Goal: Information Seeking & Learning: Learn about a topic

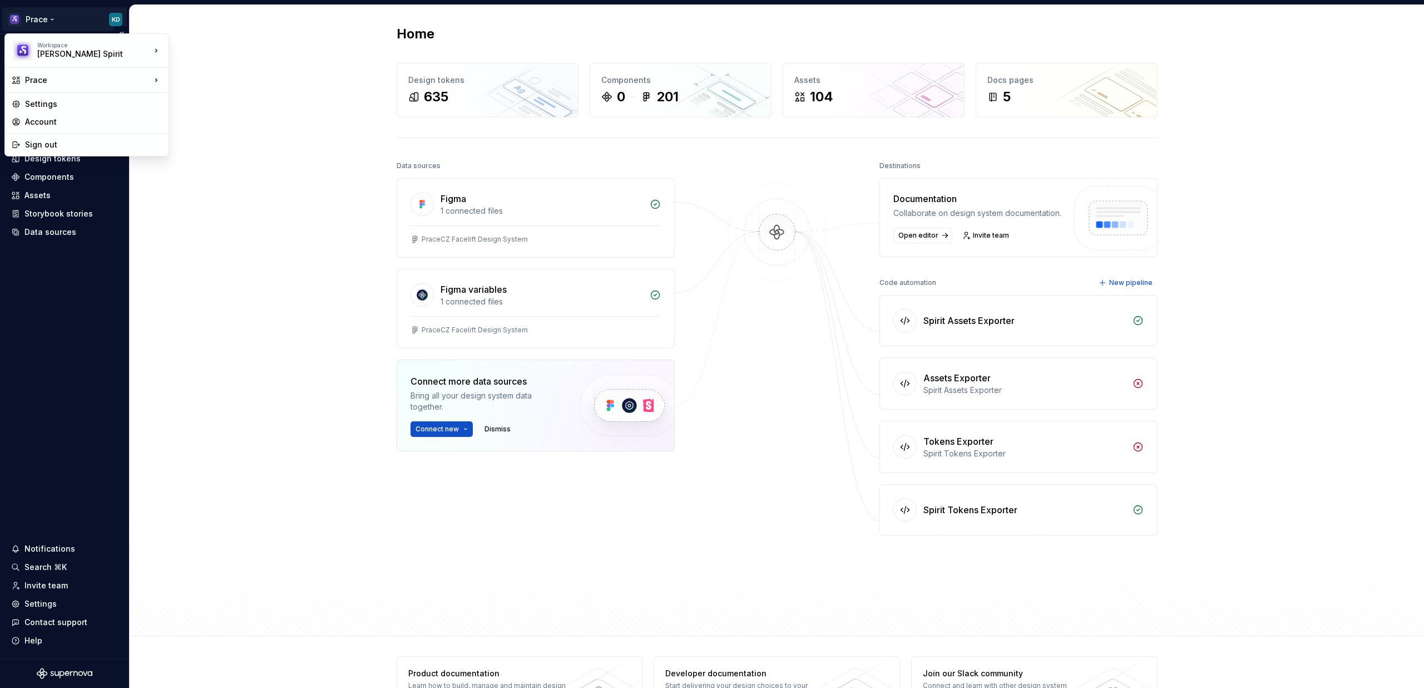
click at [39, 17] on html "Prace KD Home Documentation Analytics Code automation Design system data Design…" at bounding box center [712, 344] width 1424 height 688
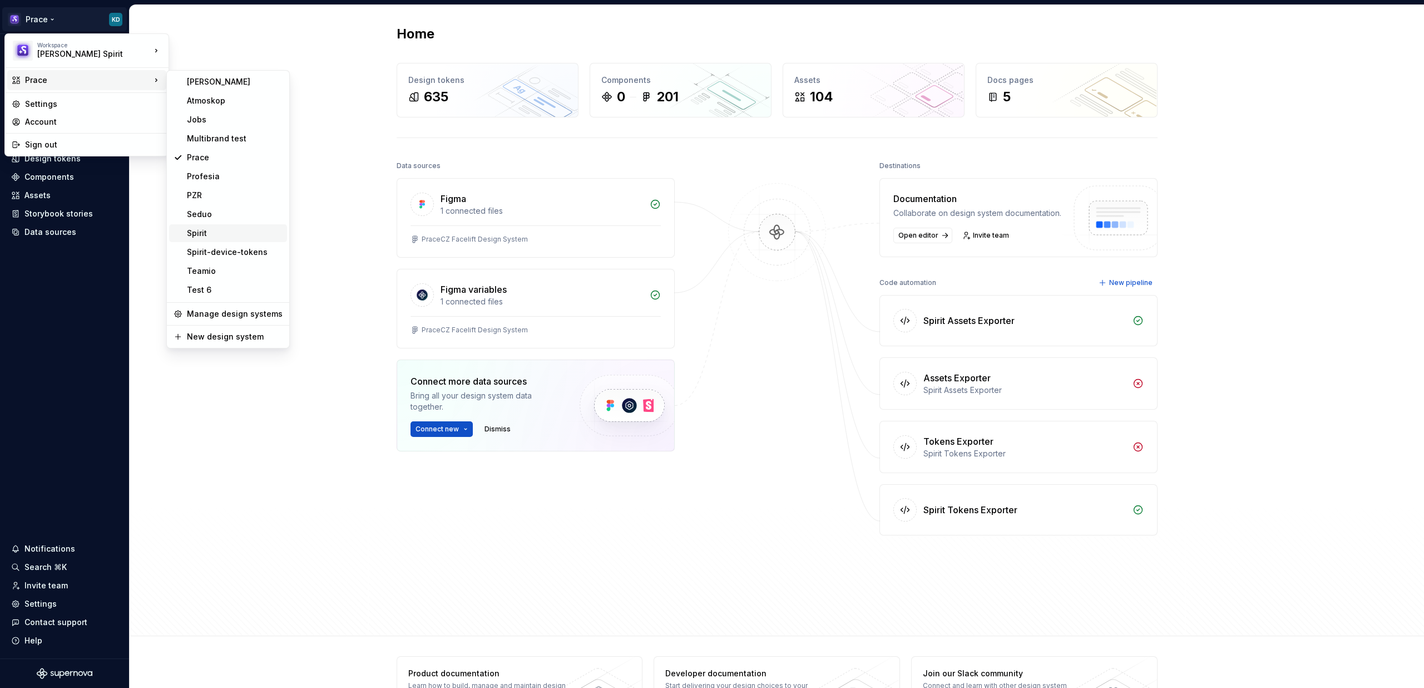
click at [200, 234] on div "Spirit" at bounding box center [235, 233] width 96 height 11
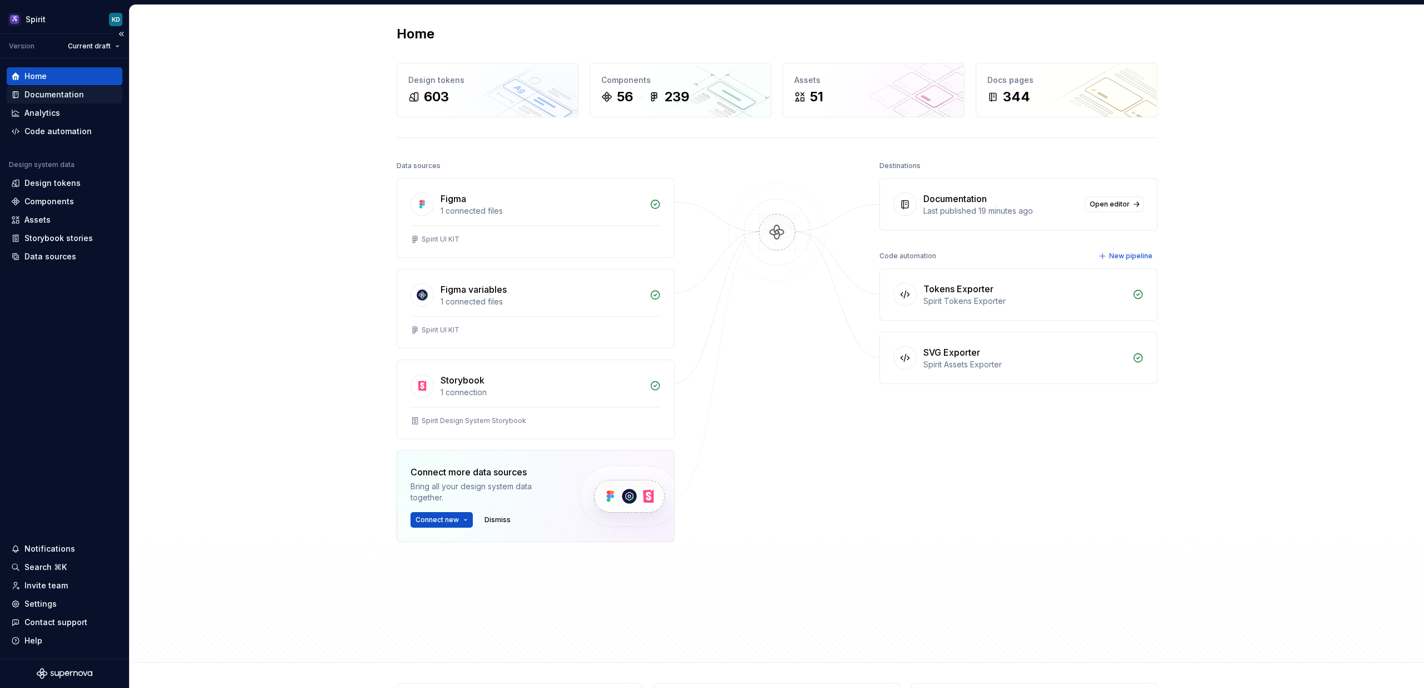
click at [50, 95] on div "Documentation" at bounding box center [54, 94] width 60 height 11
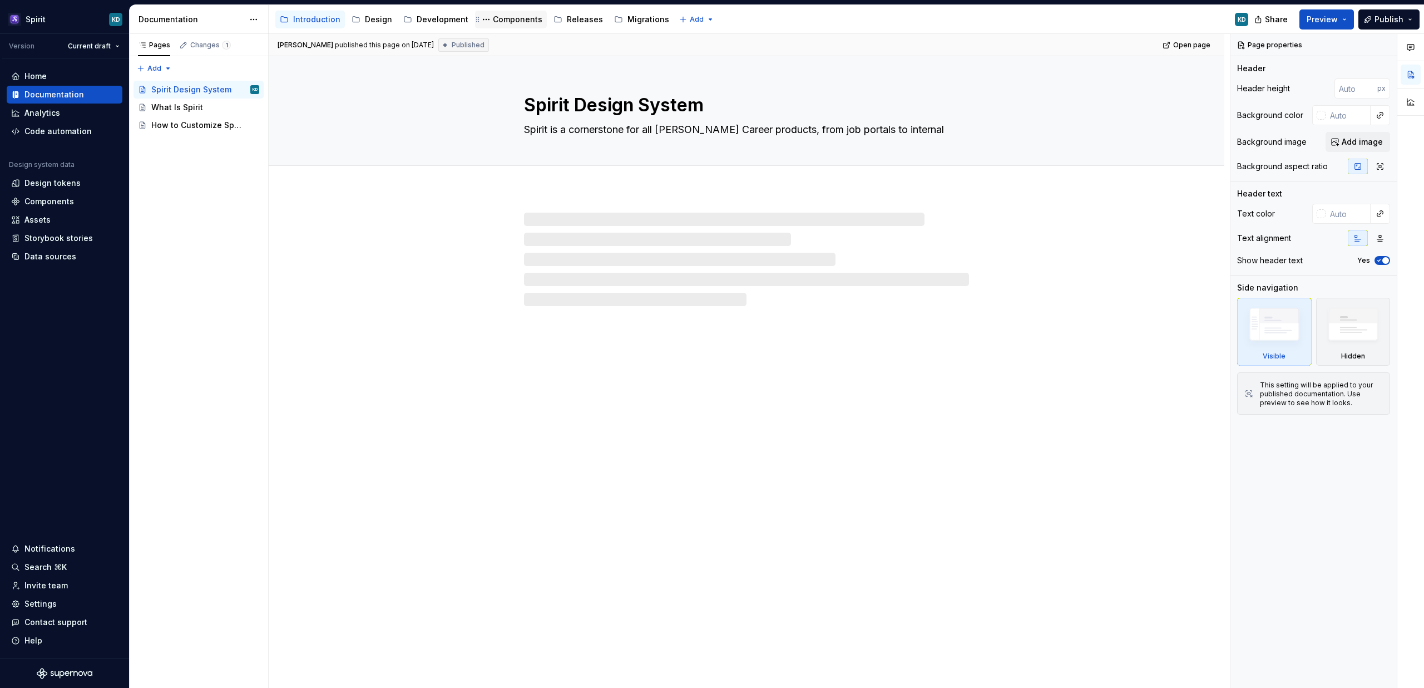
click at [503, 21] on div "Components" at bounding box center [518, 19] width 50 height 11
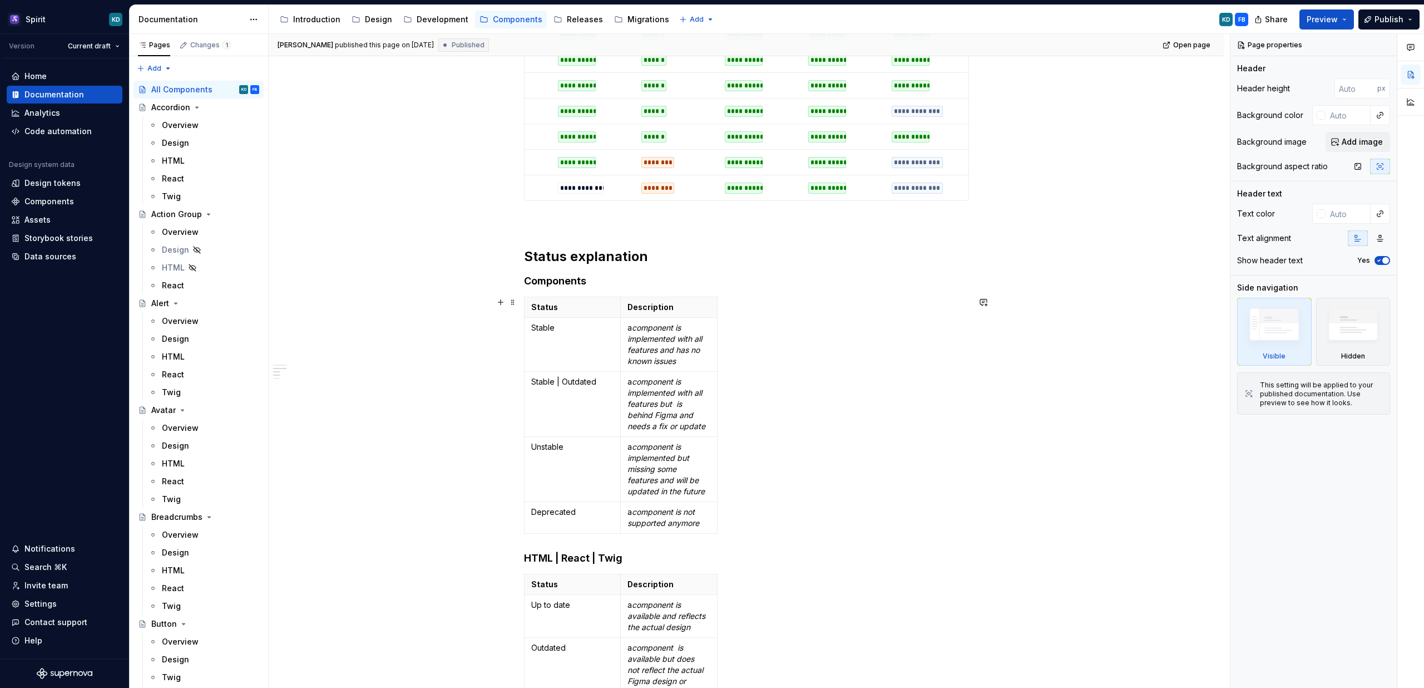
scroll to position [1585, 0]
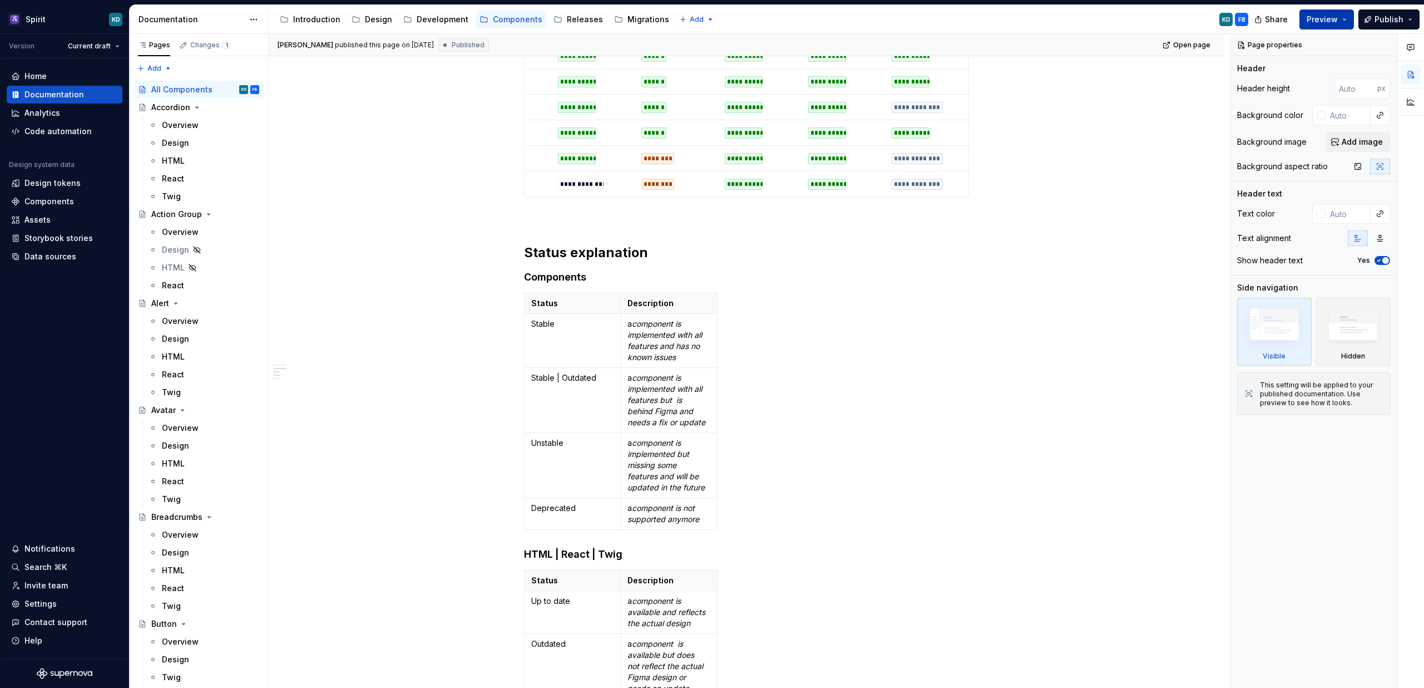
click at [1345, 18] on button "Preview" at bounding box center [1326, 19] width 55 height 20
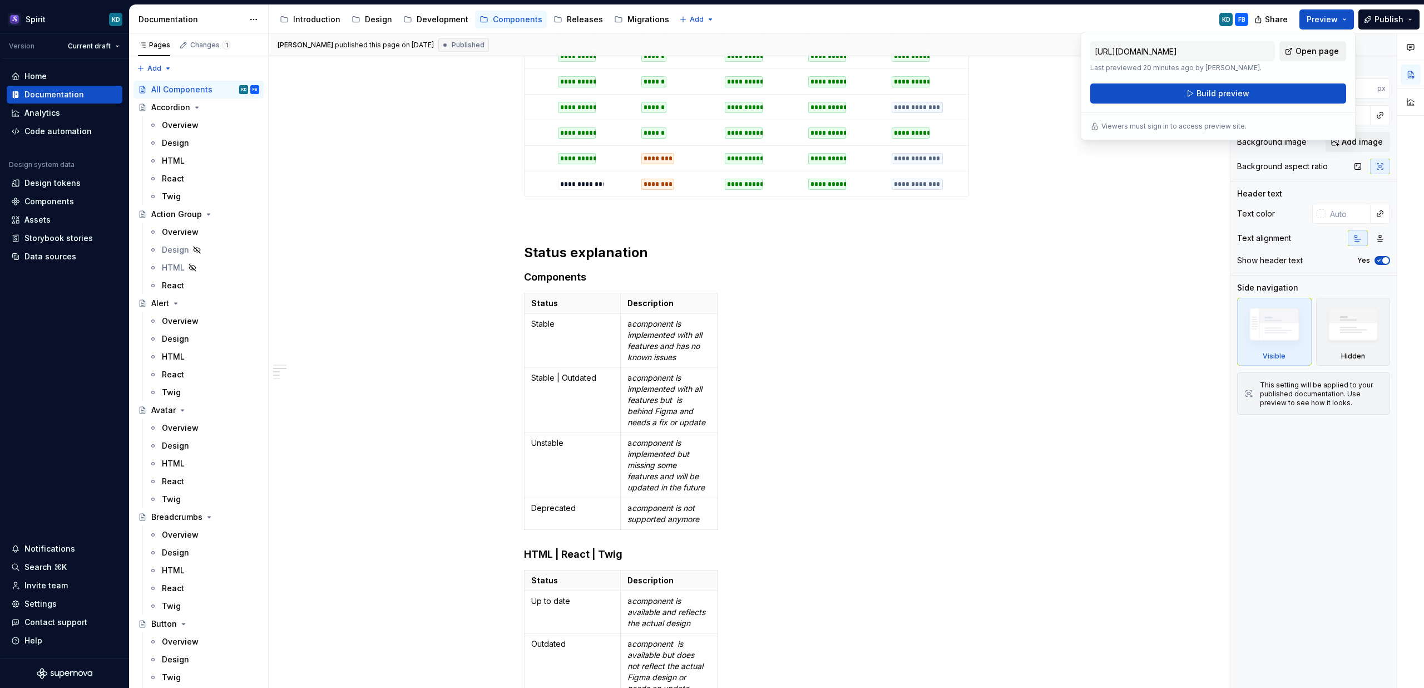
click at [1311, 51] on span "Open page" at bounding box center [1317, 51] width 43 height 11
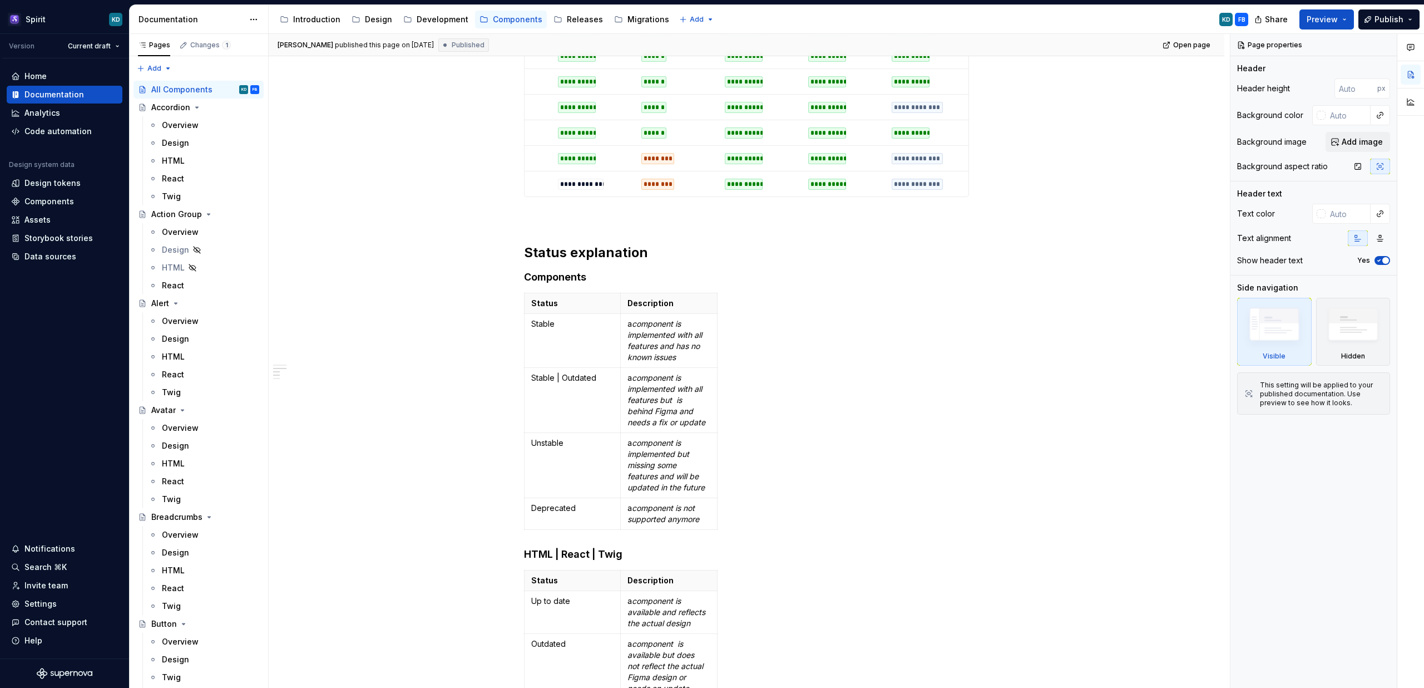
click at [1420, 209] on div at bounding box center [1410, 361] width 27 height 654
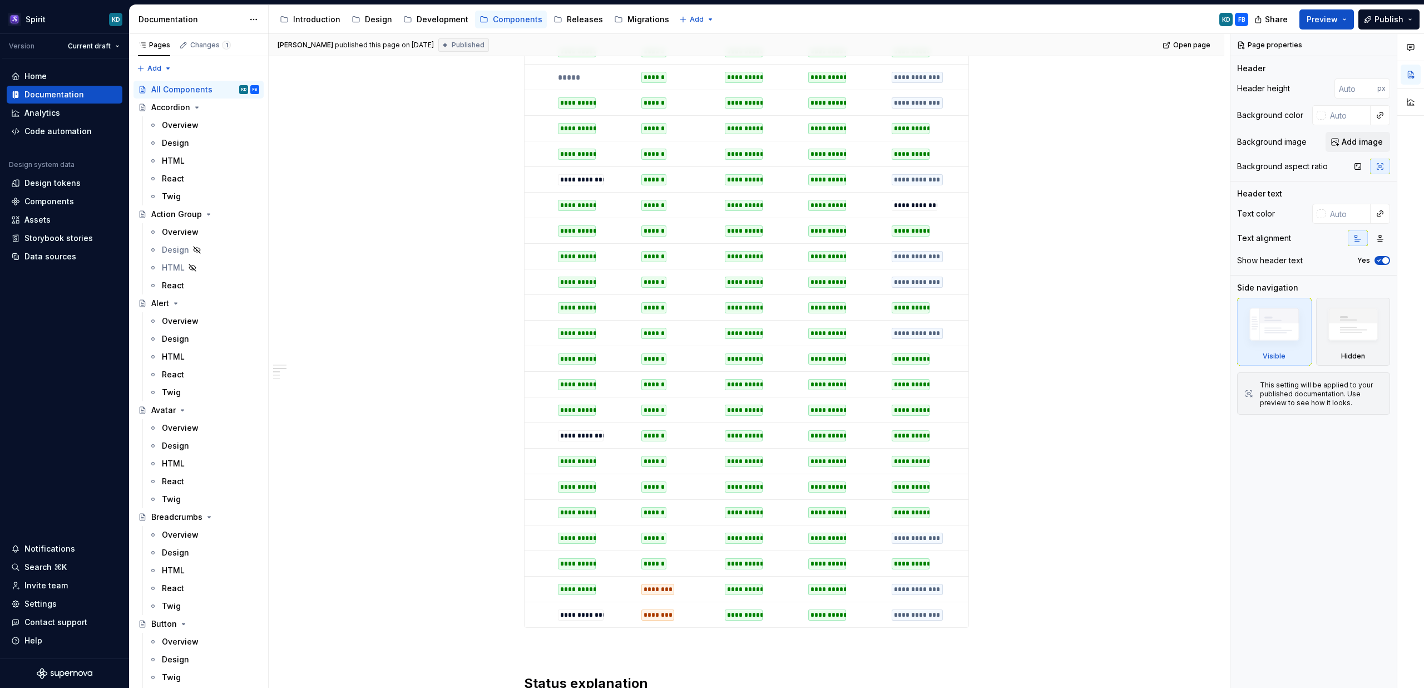
scroll to position [1146, 0]
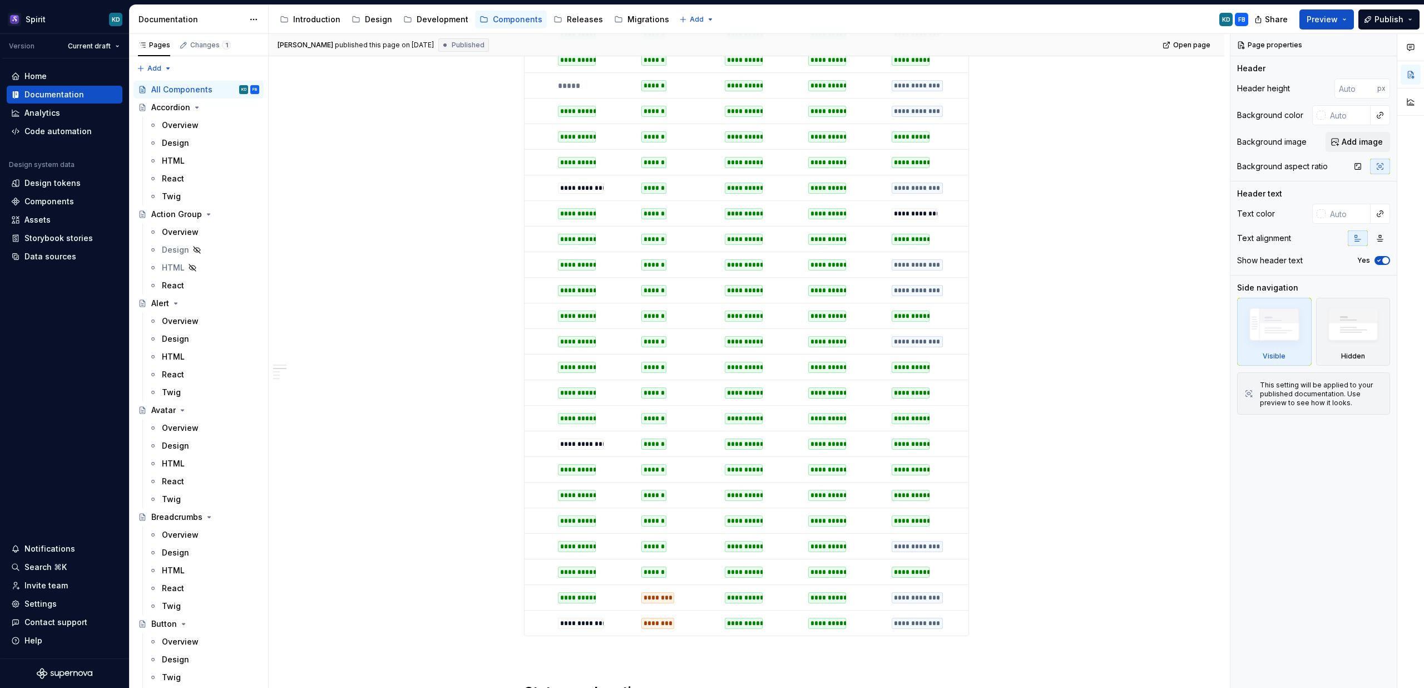
click at [962, 286] on td "**********" at bounding box center [926, 291] width 83 height 26
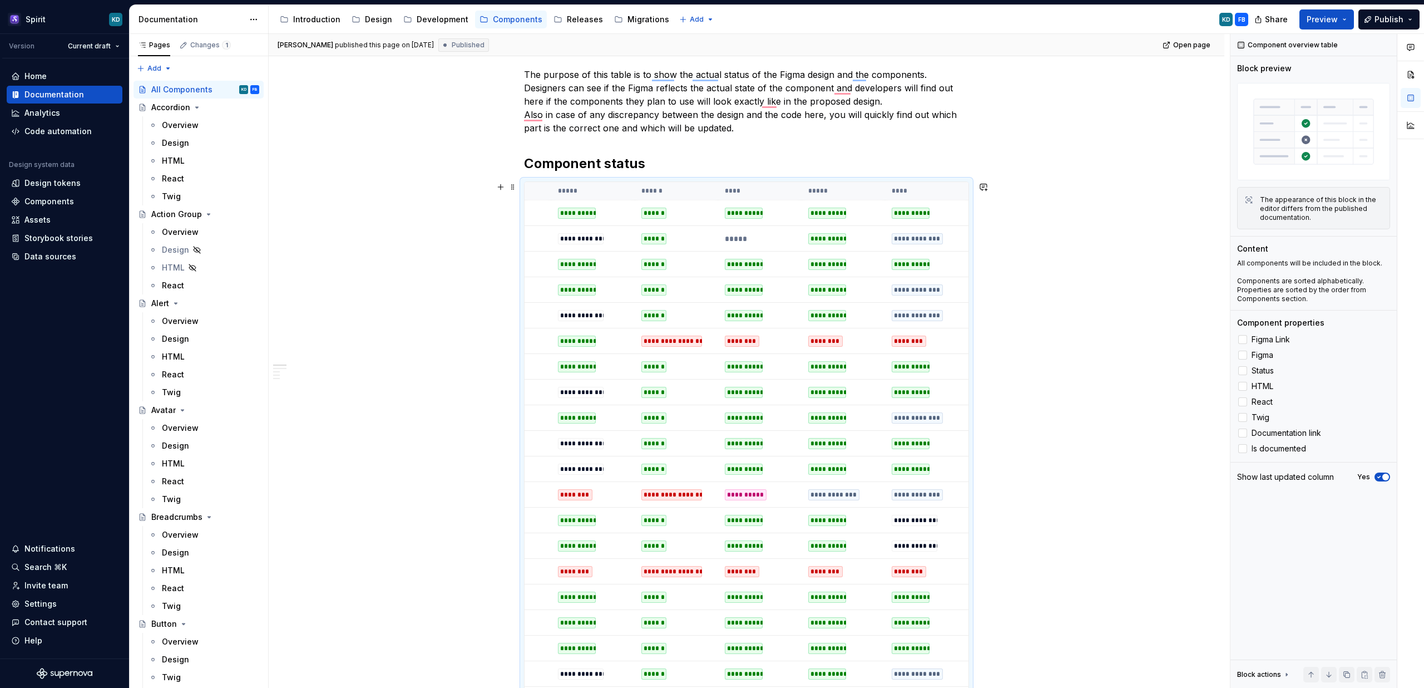
scroll to position [0, 0]
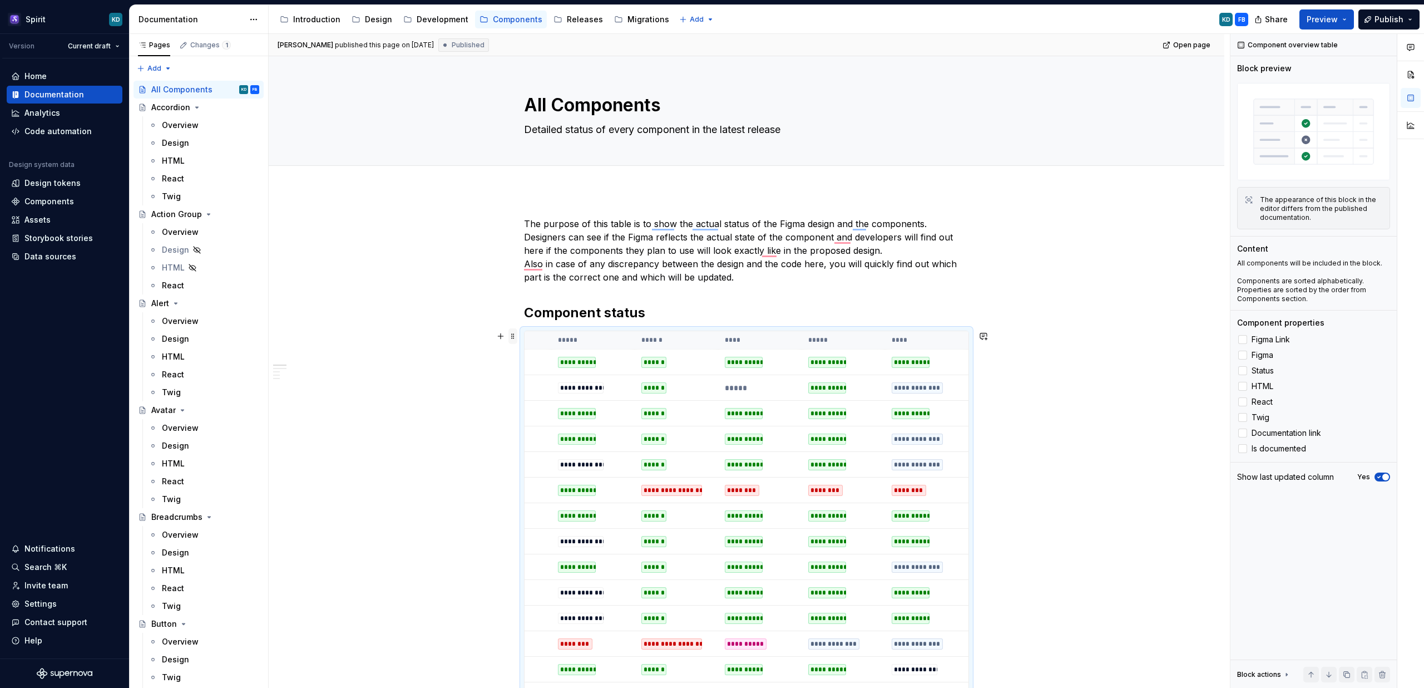
click at [514, 337] on span at bounding box center [512, 336] width 9 height 16
click at [1069, 257] on div "**********" at bounding box center [749, 361] width 961 height 654
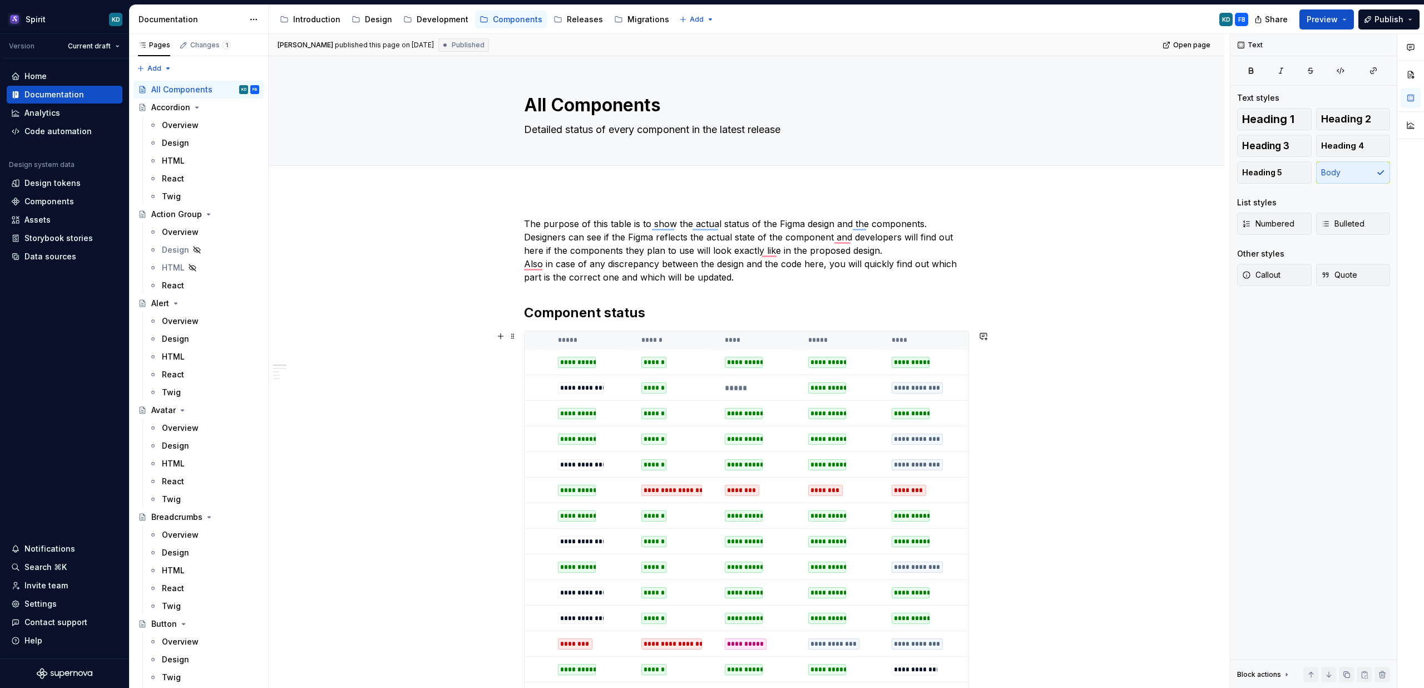
click at [854, 339] on th "*****" at bounding box center [843, 340] width 83 height 18
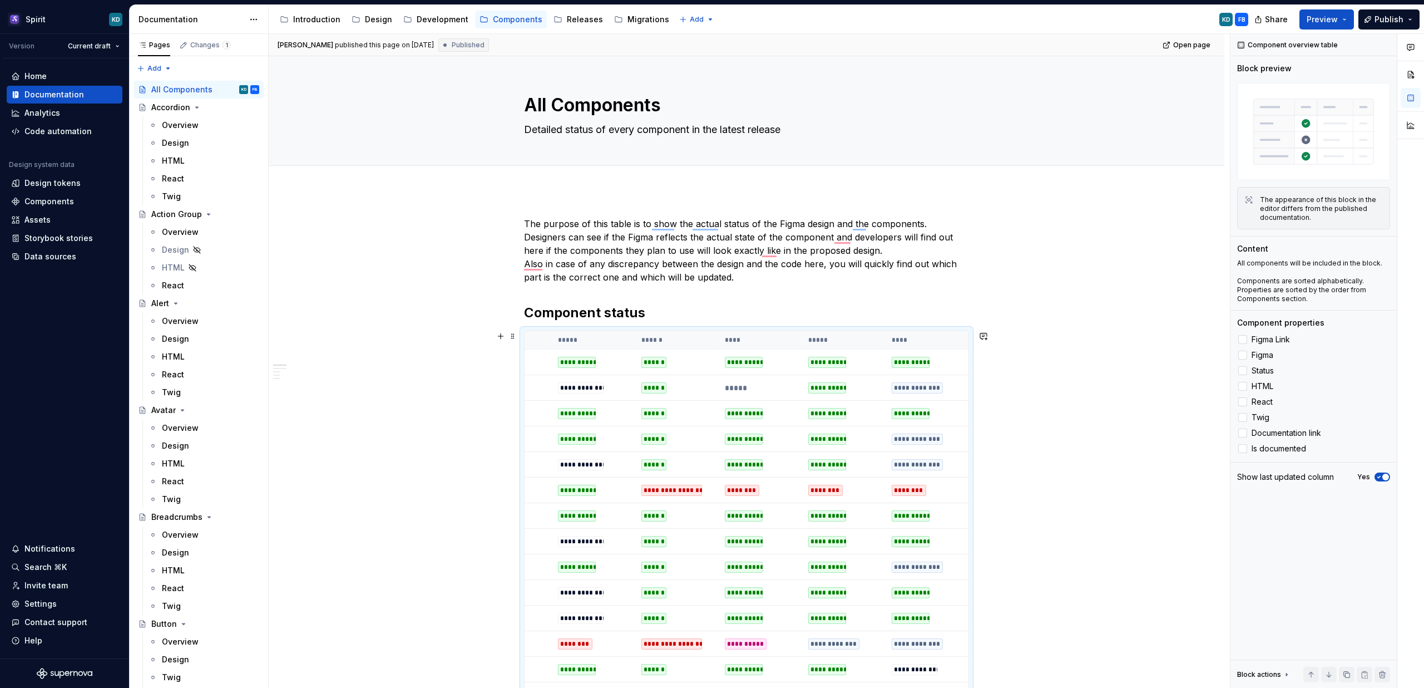
type textarea "*"
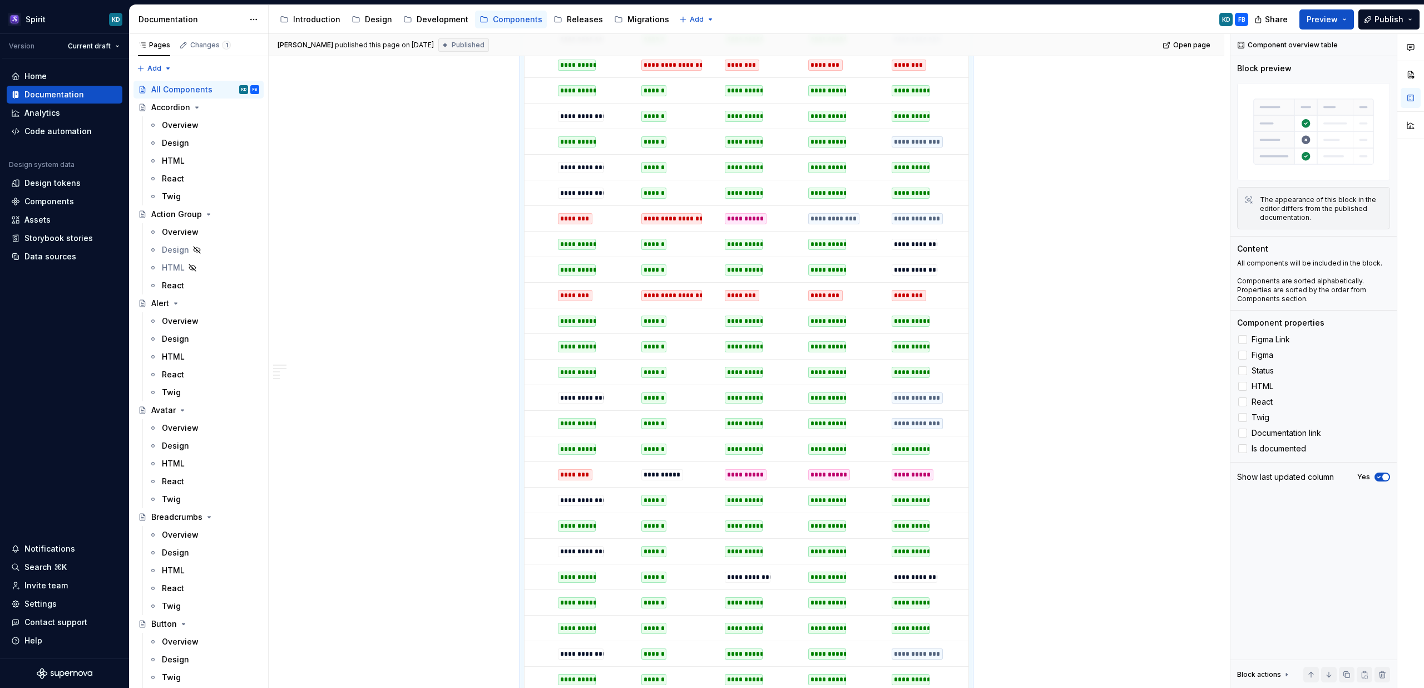
scroll to position [426, 0]
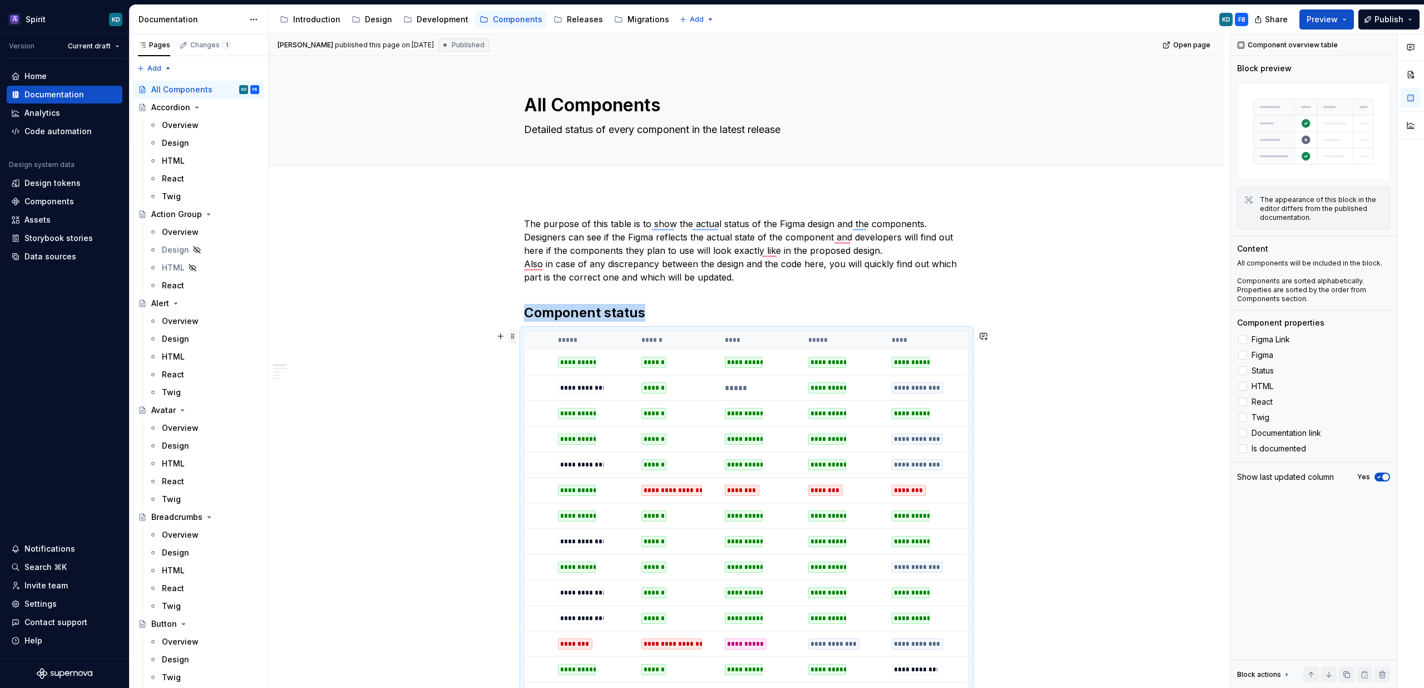
click at [516, 335] on span at bounding box center [512, 336] width 9 height 16
